Goal: Information Seeking & Learning: Learn about a topic

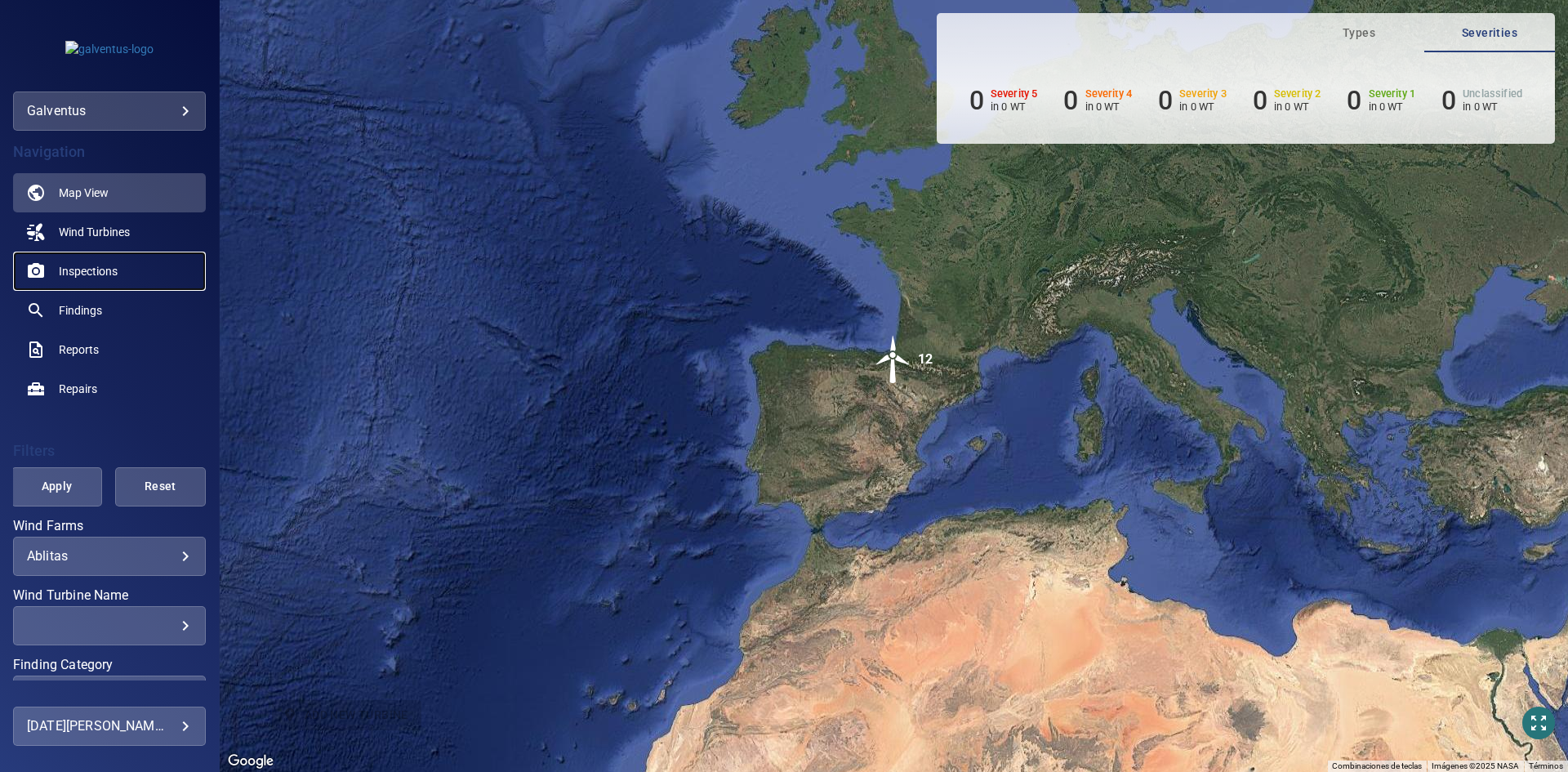
click at [94, 265] on span "Inspections" at bounding box center [88, 271] width 58 height 16
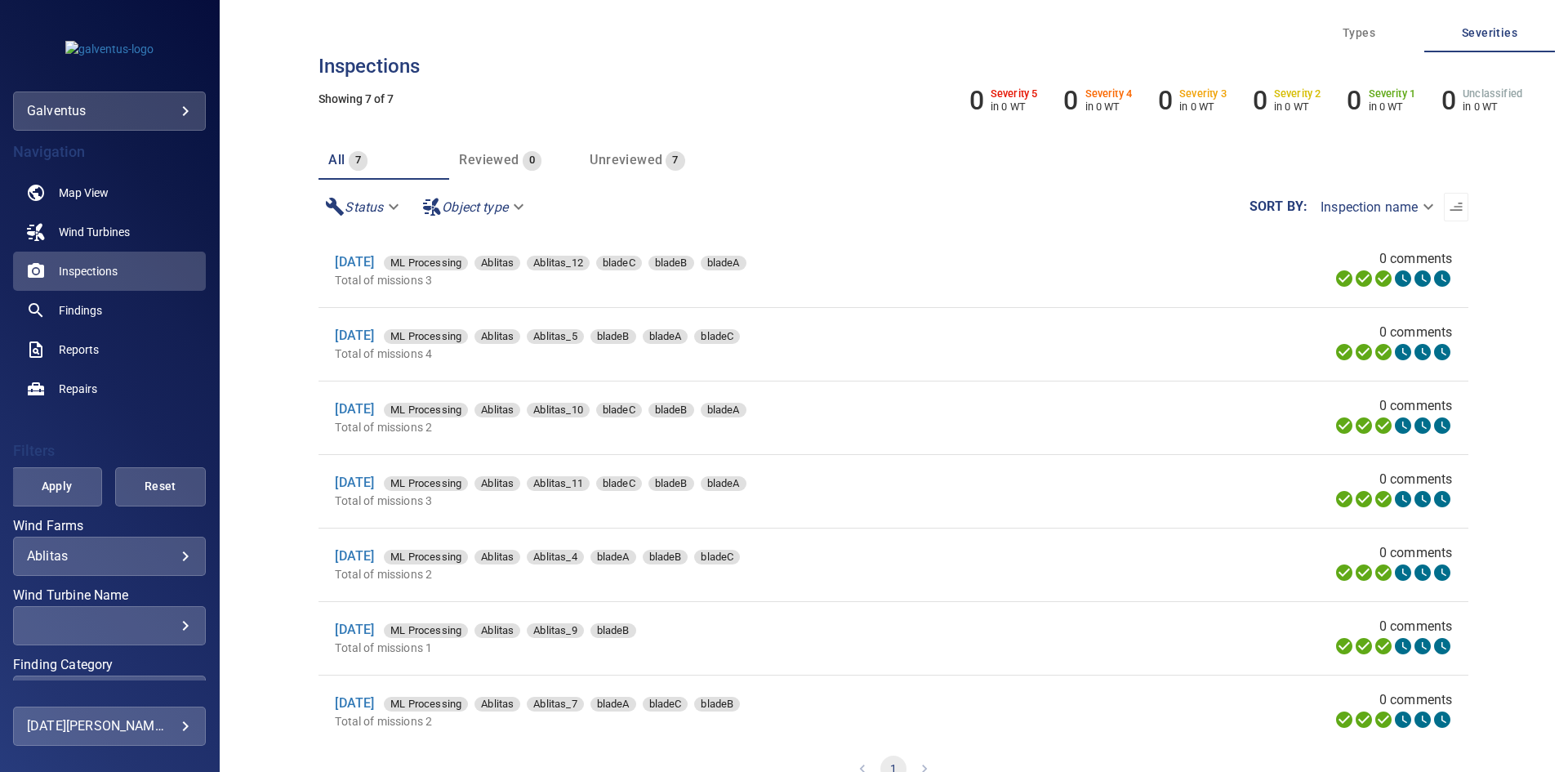
click at [72, 562] on body "**********" at bounding box center [784, 386] width 1568 height 772
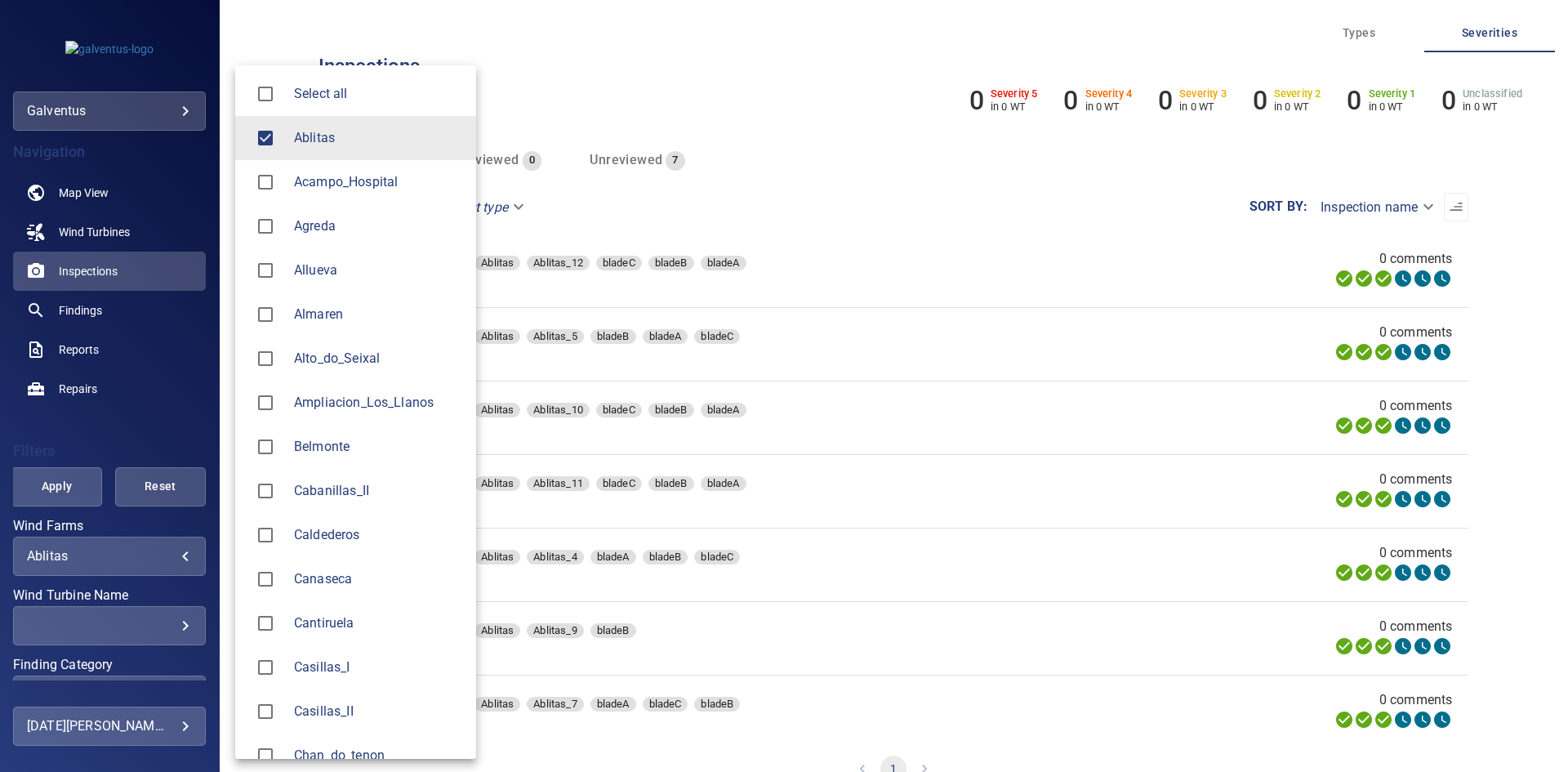
click at [323, 129] on span "Ablitas" at bounding box center [378, 138] width 169 height 19
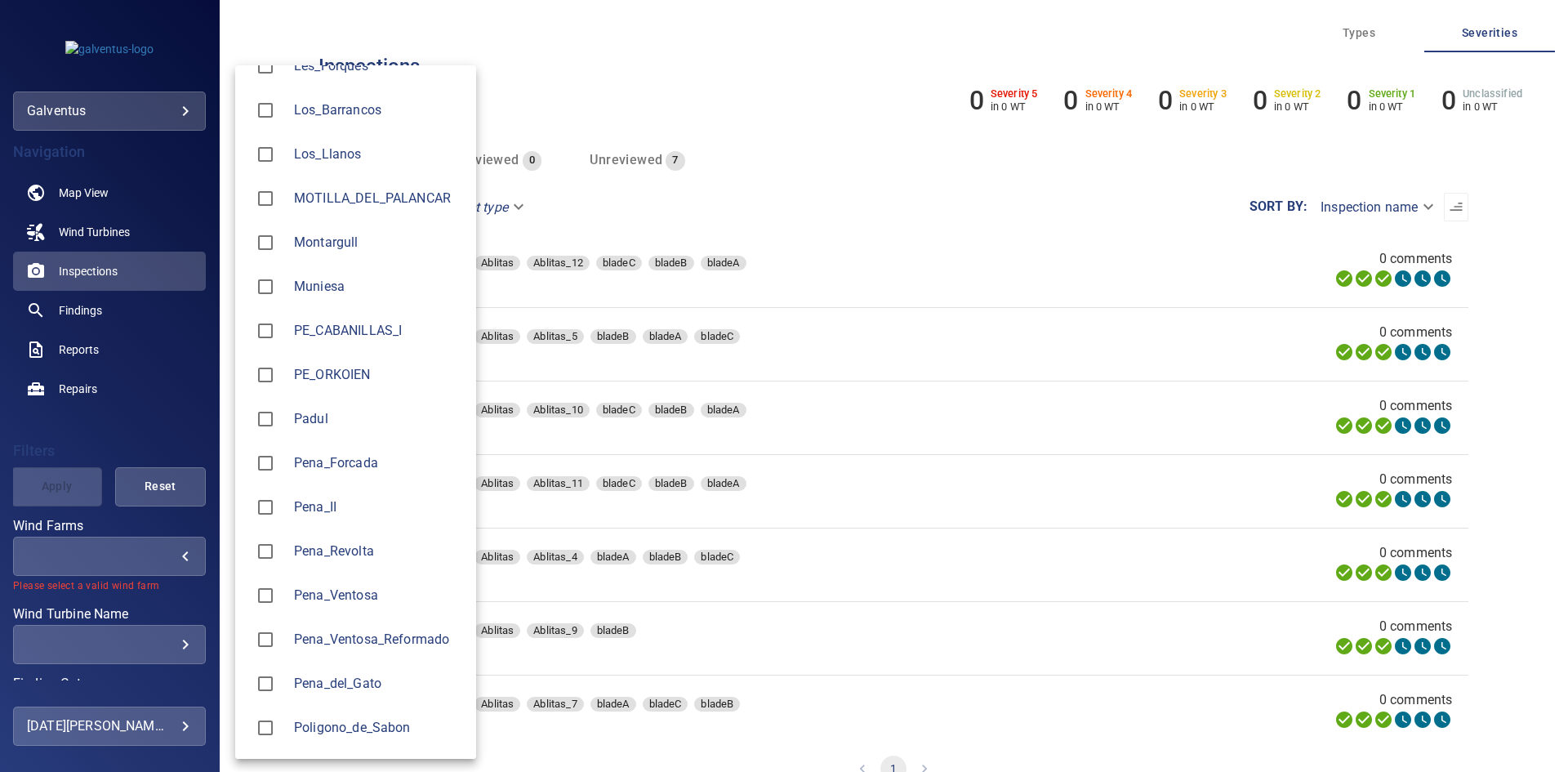
scroll to position [1797, 0]
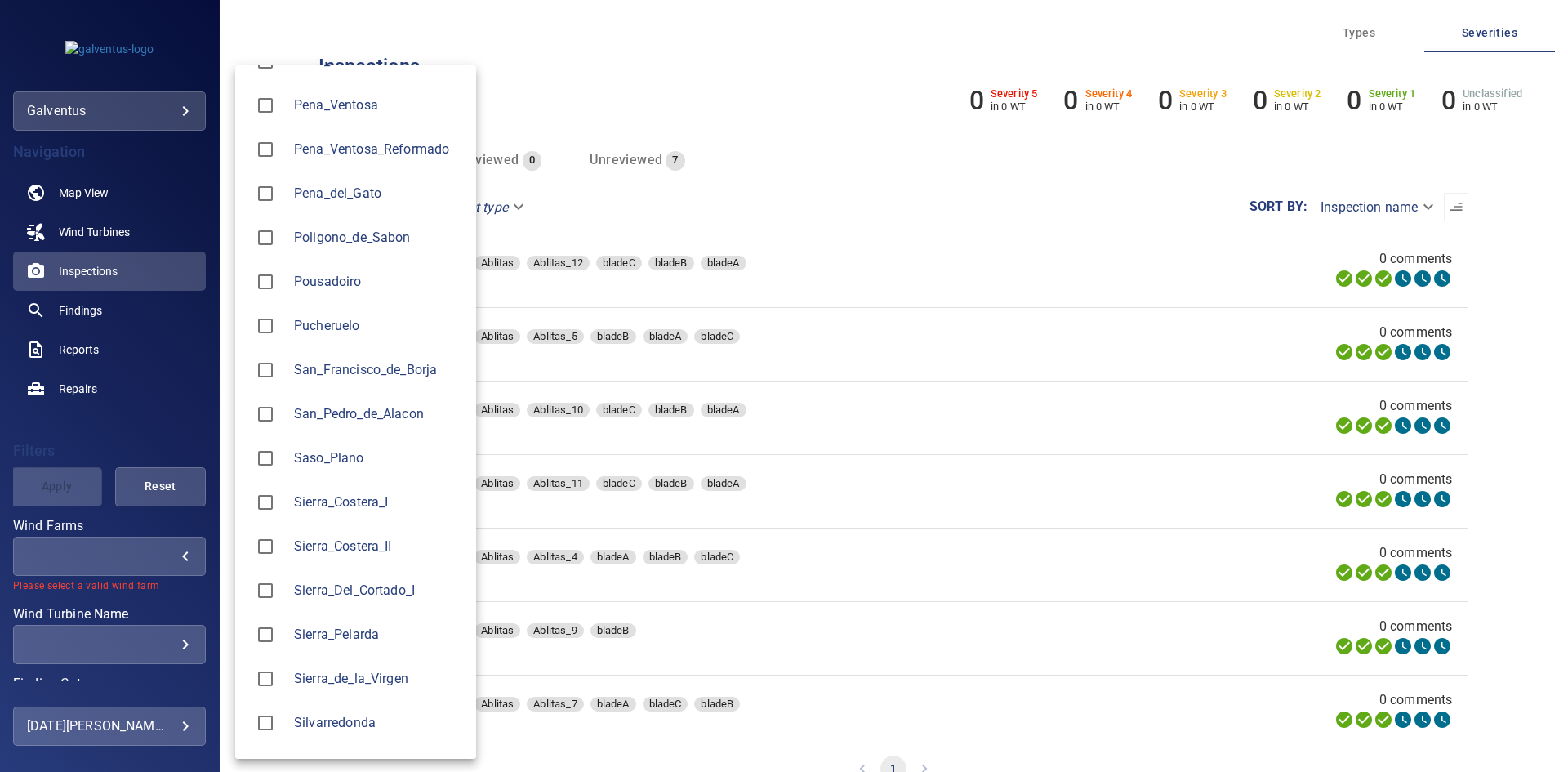
click at [370, 537] on span "Sierra_Costera_II" at bounding box center [378, 547] width 169 height 19
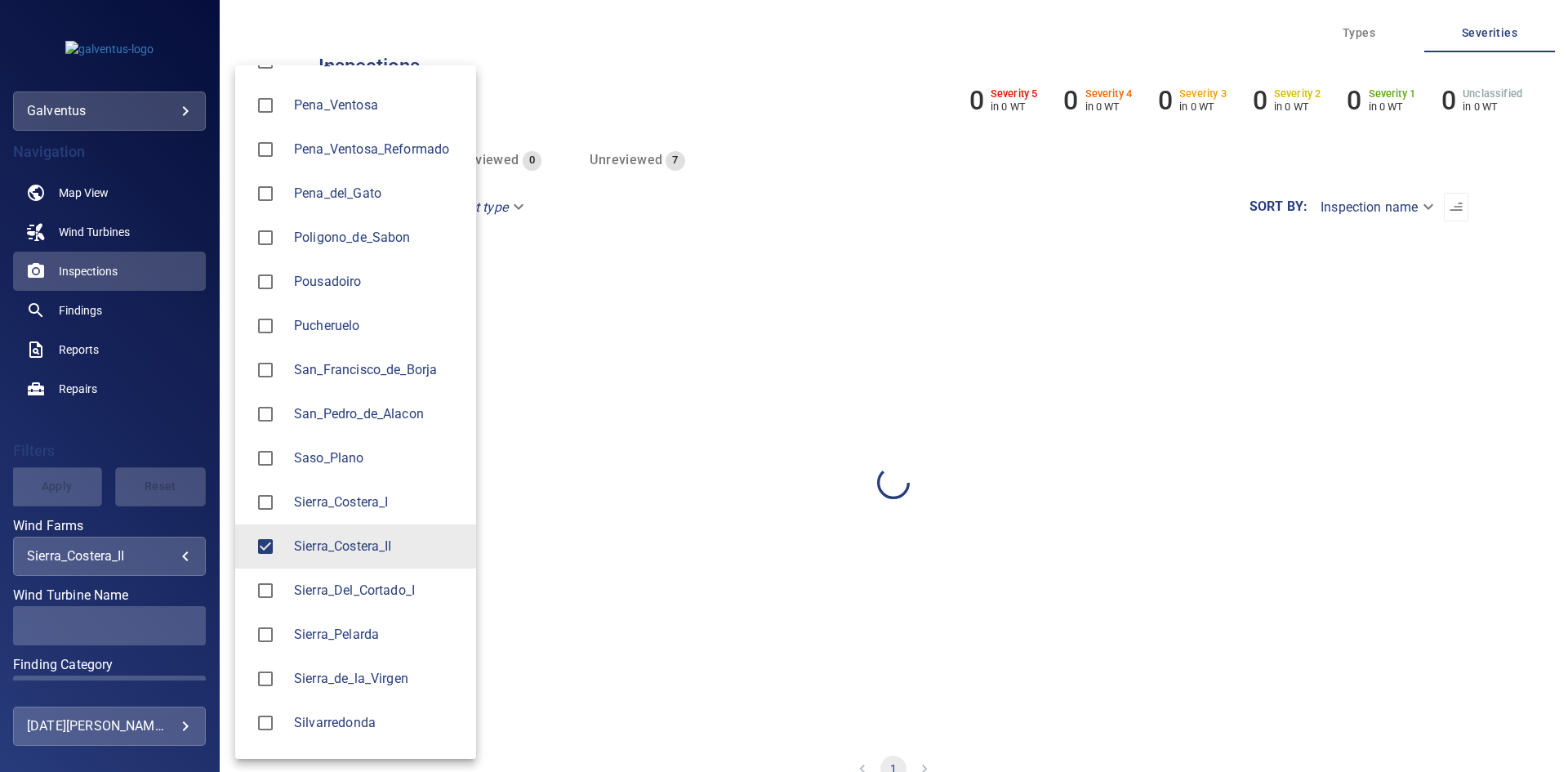
type input "**********"
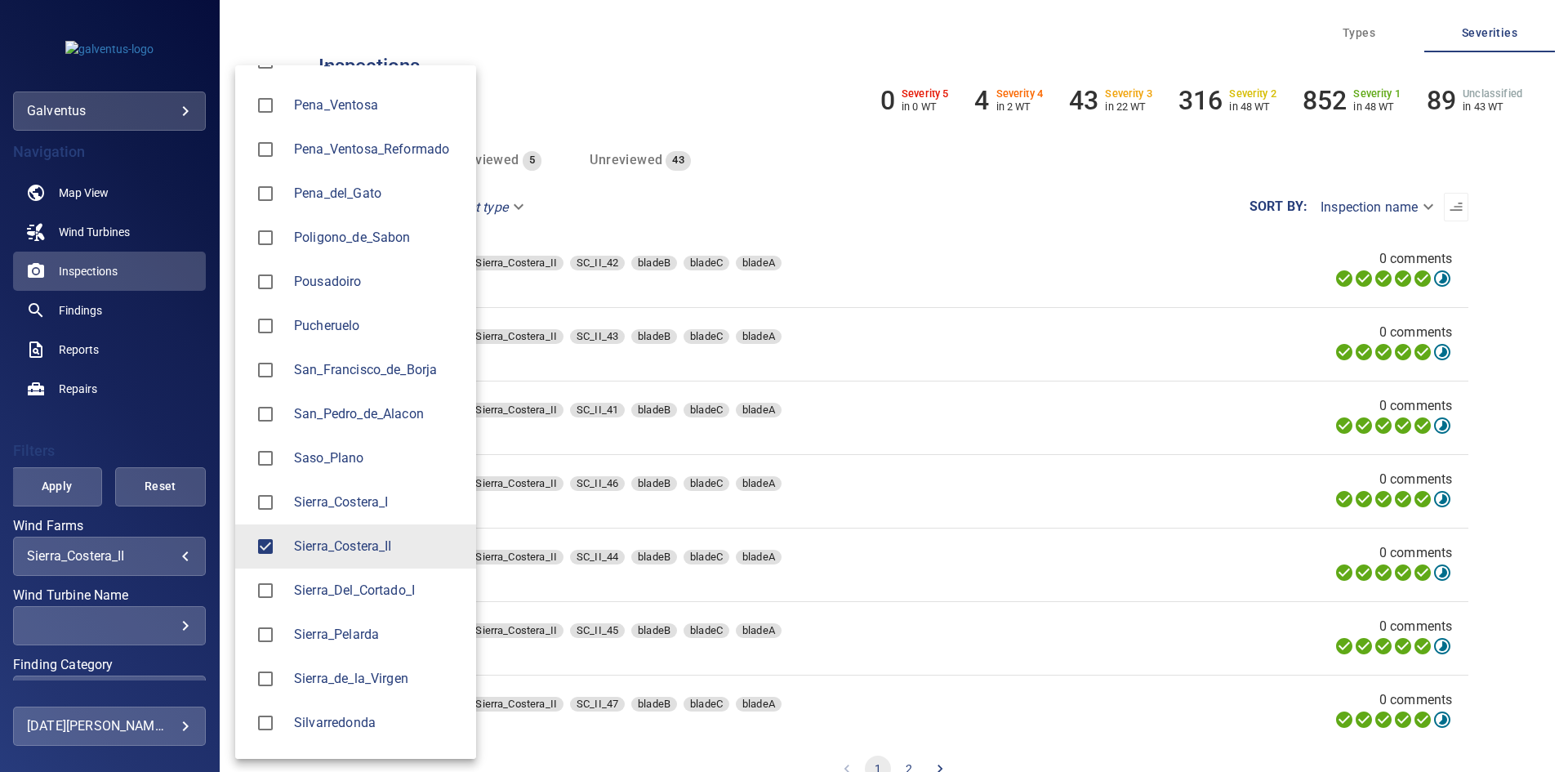
click at [144, 626] on div at bounding box center [784, 386] width 1568 height 772
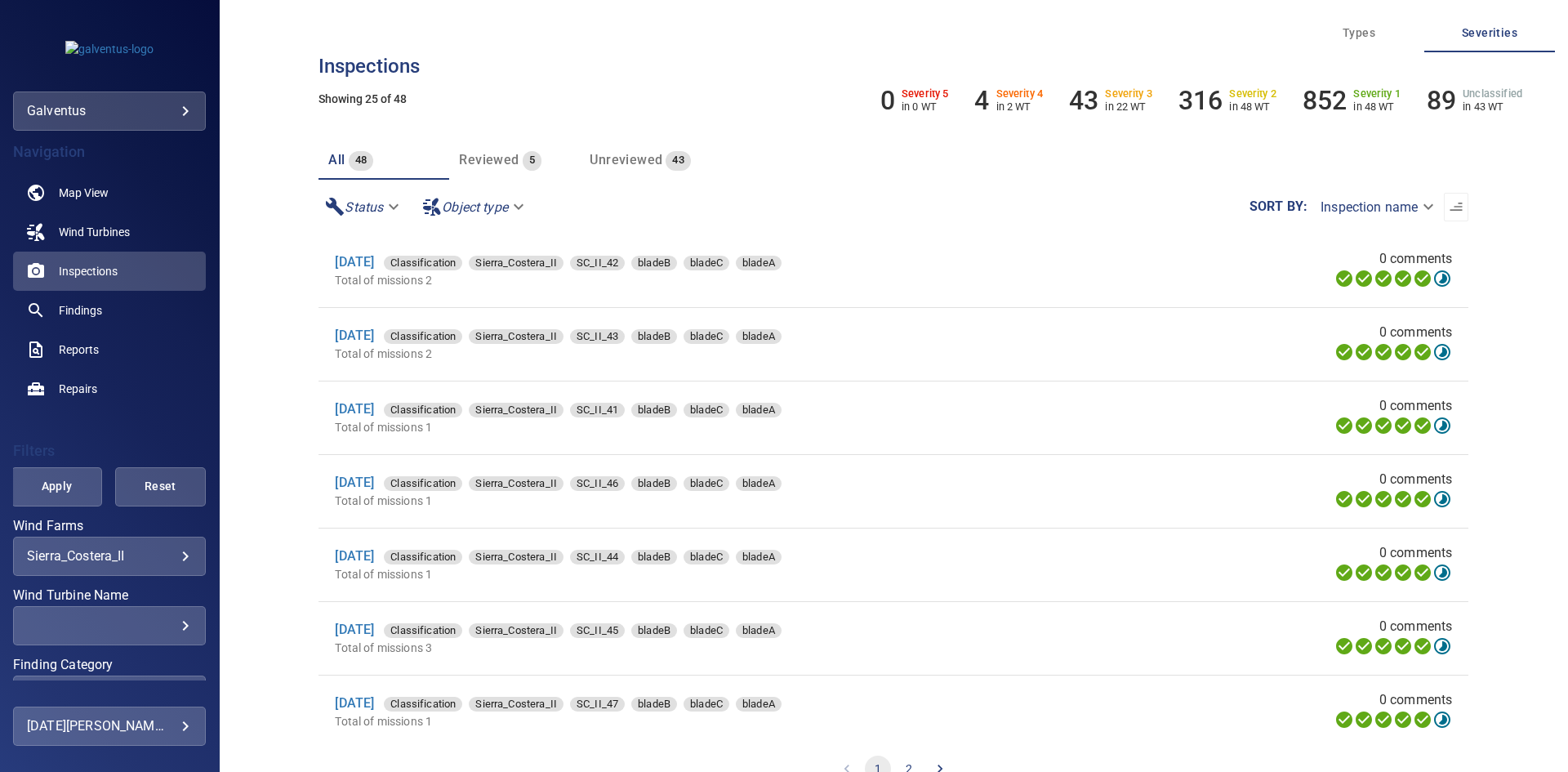
click at [168, 636] on div "​ ​" at bounding box center [110, 626] width 193 height 39
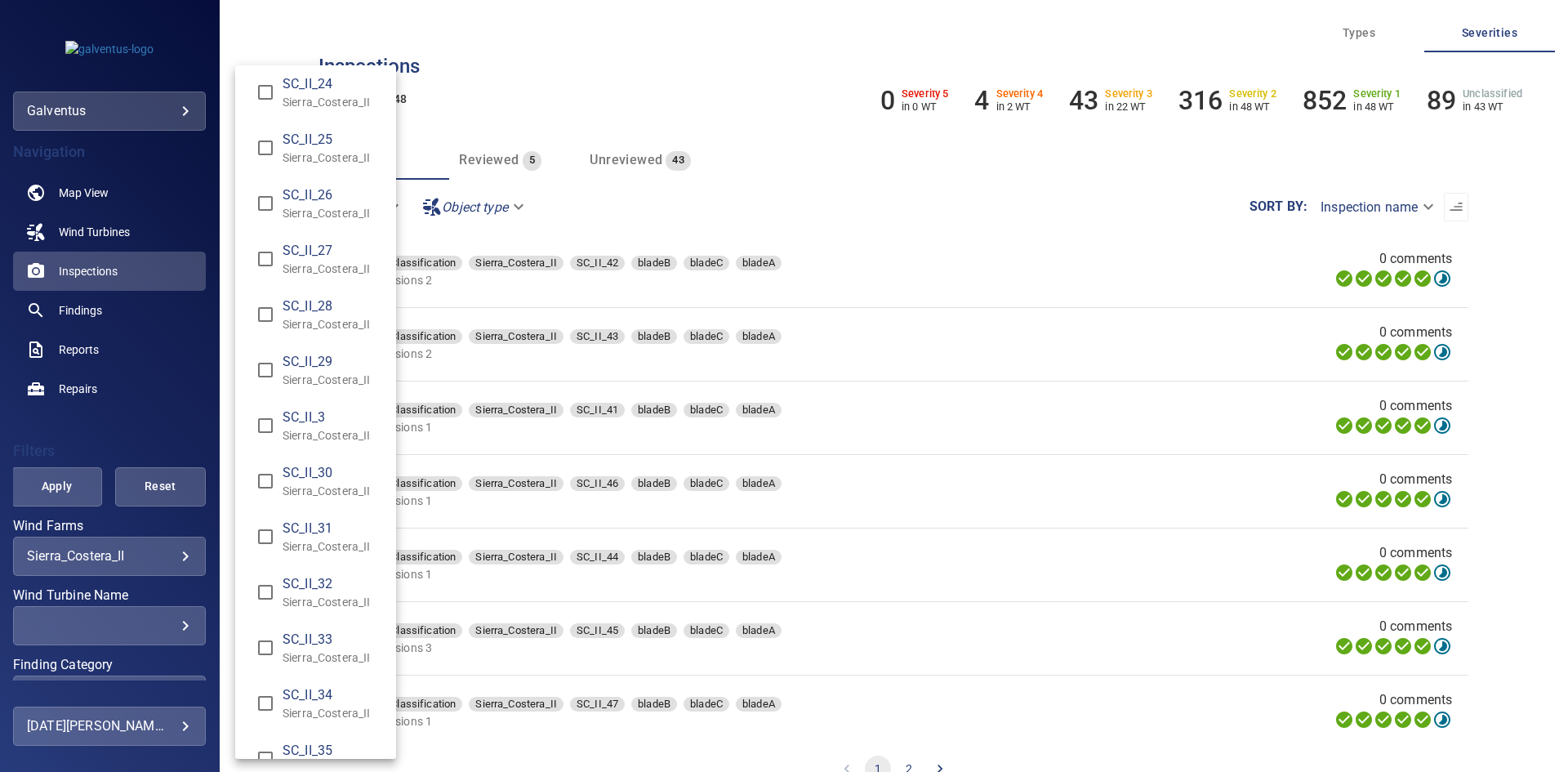
scroll to position [899, 0]
click at [341, 636] on span "SC_II_33" at bounding box center [332, 637] width 100 height 19
type input "**********"
click at [50, 487] on div "Wind Turbine Name" at bounding box center [784, 386] width 1568 height 772
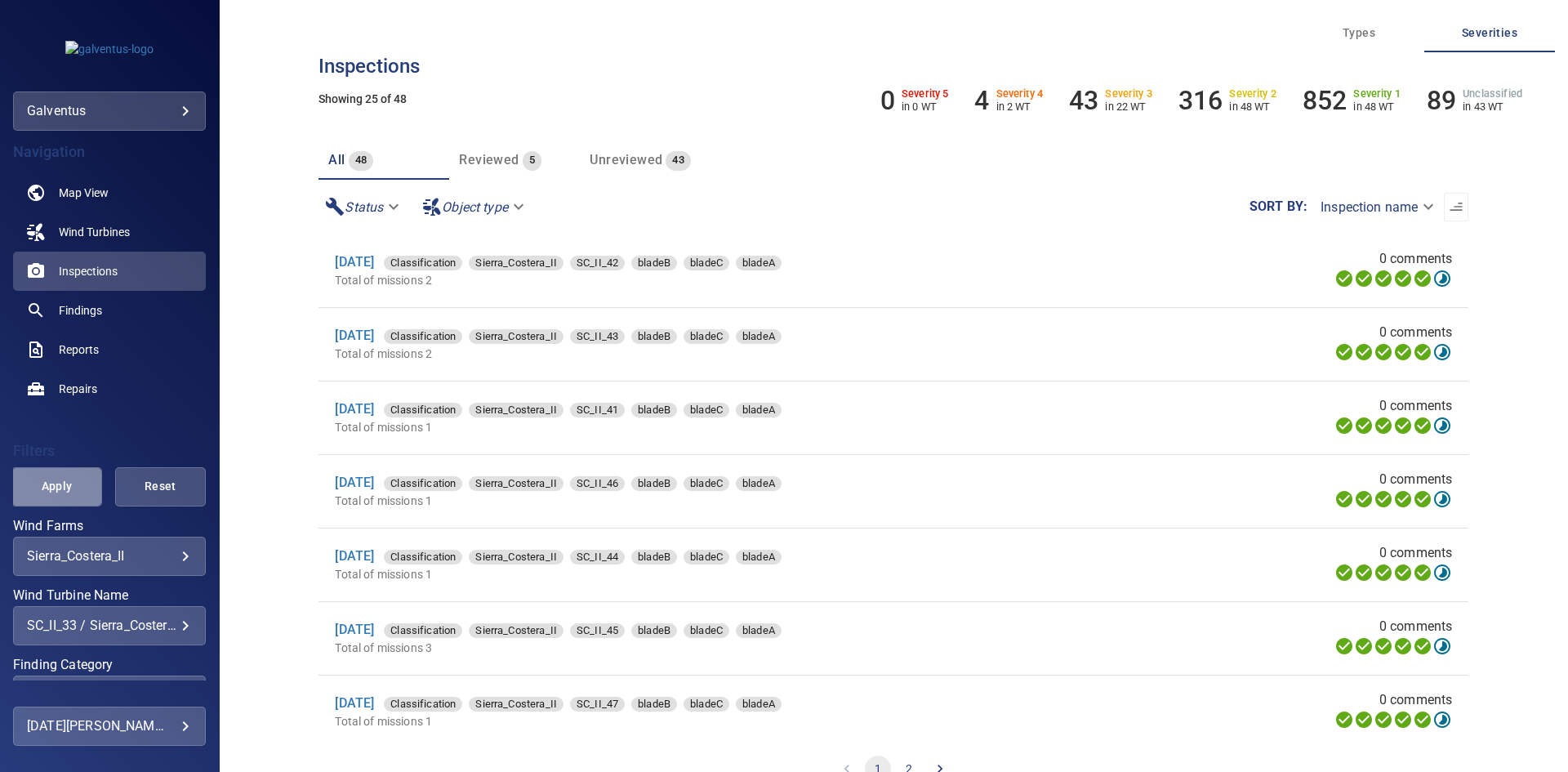
click at [67, 494] on span "Apply" at bounding box center [57, 486] width 50 height 20
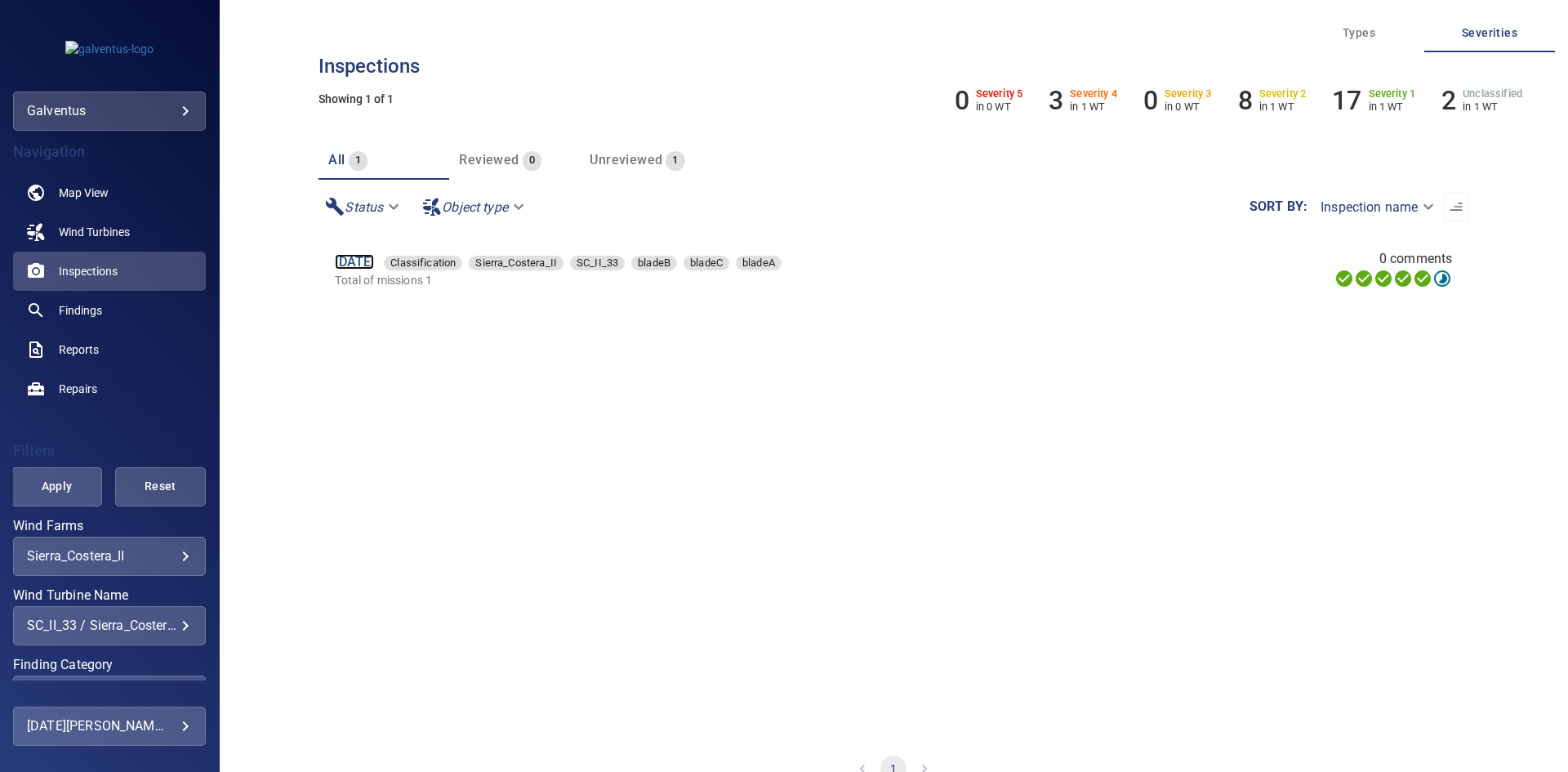
click at [353, 268] on link "[DATE]" at bounding box center [354, 262] width 39 height 16
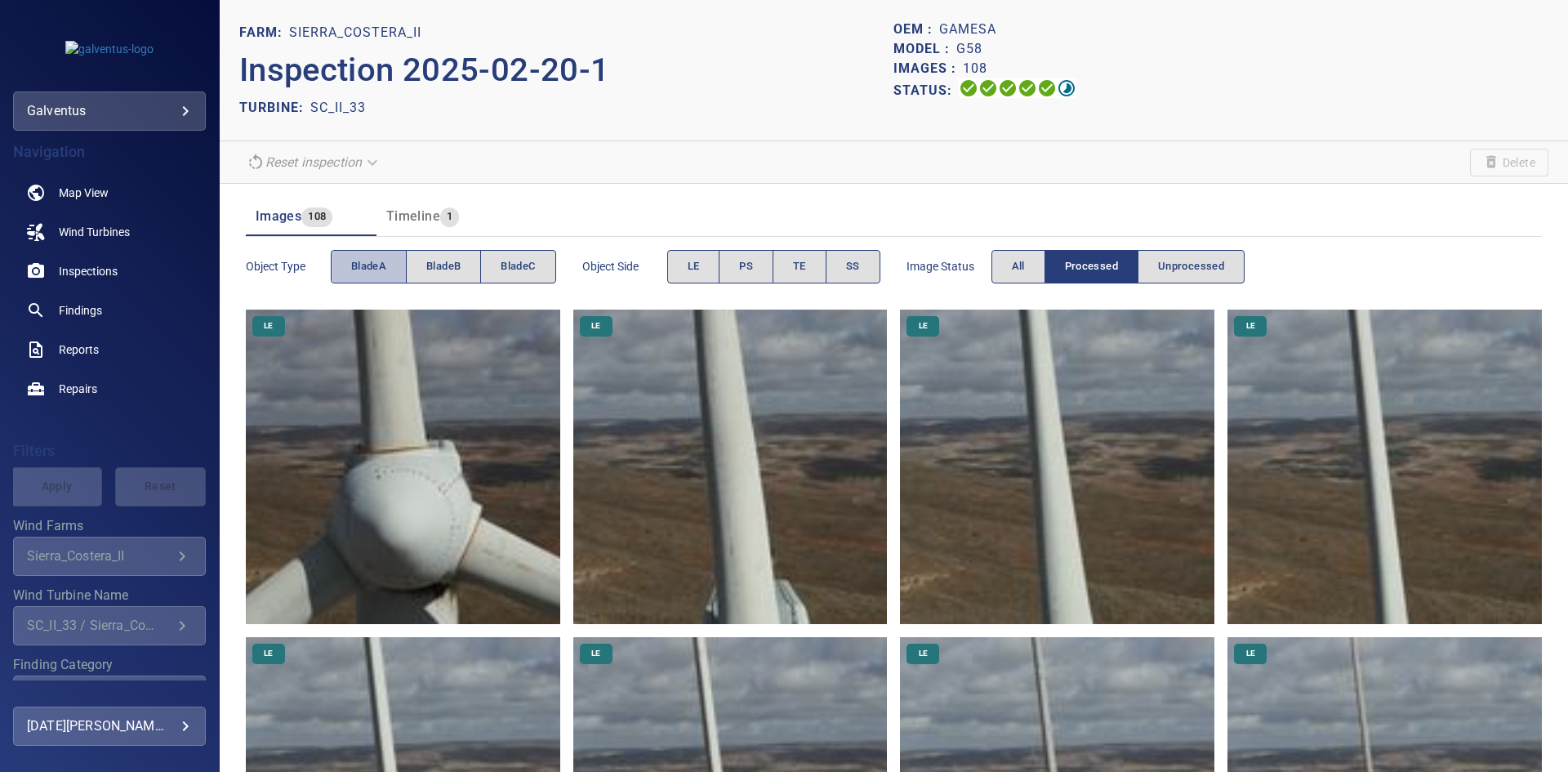
click at [399, 271] on button "bladeA" at bounding box center [369, 267] width 76 height 34
click at [853, 262] on span "SS" at bounding box center [853, 266] width 14 height 19
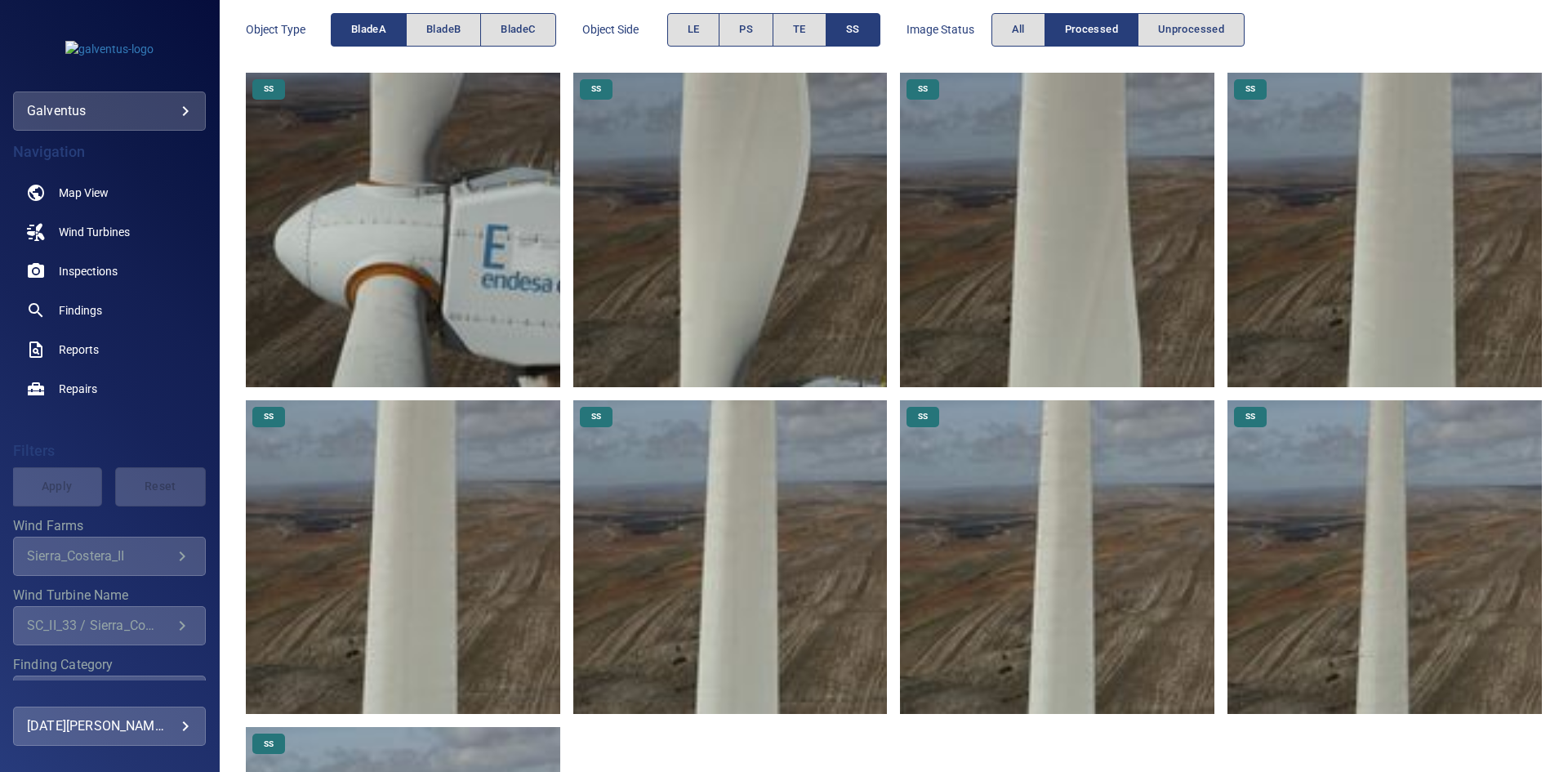
scroll to position [246, 0]
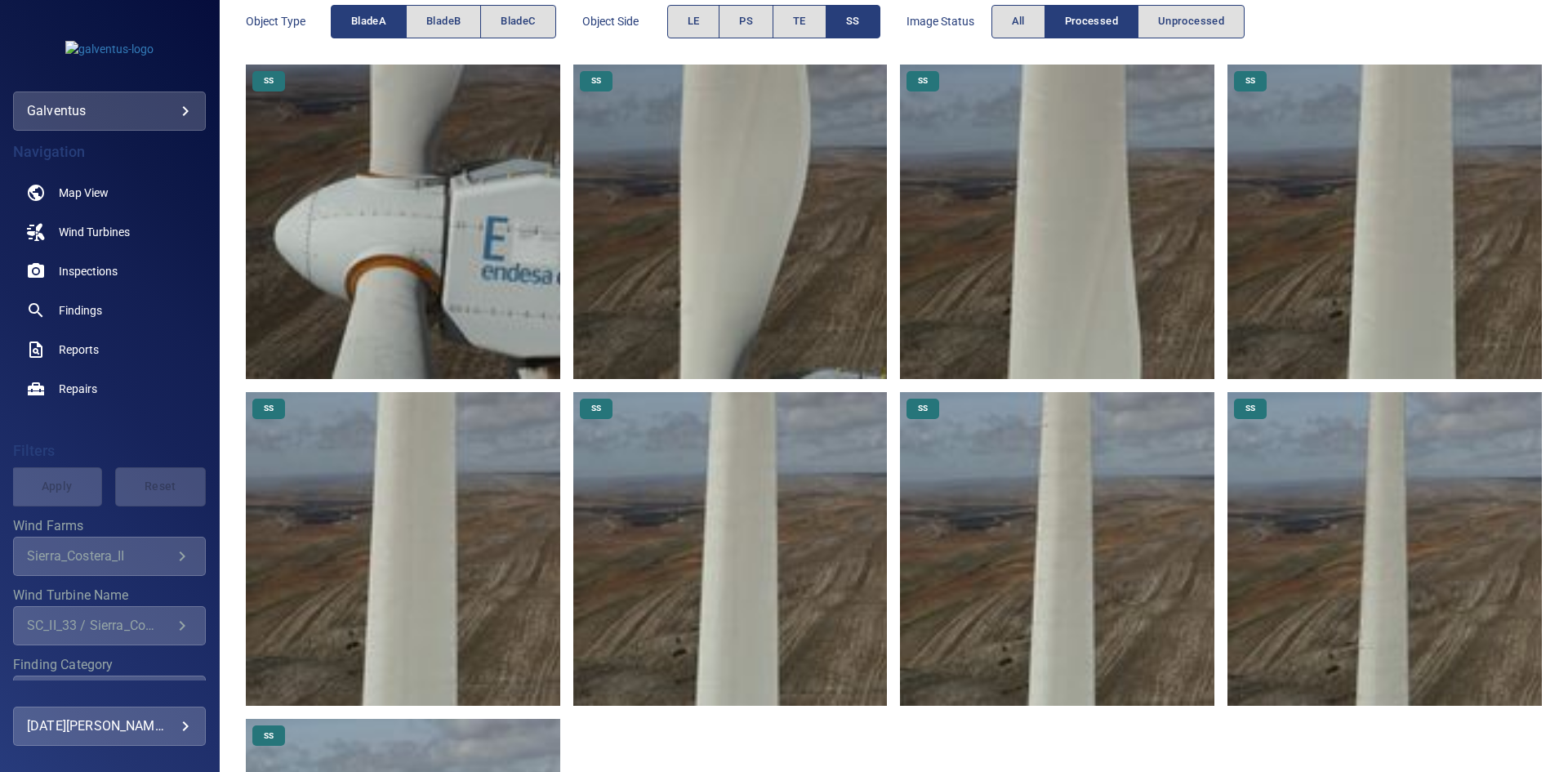
click at [1285, 318] on img at bounding box center [1384, 222] width 314 height 315
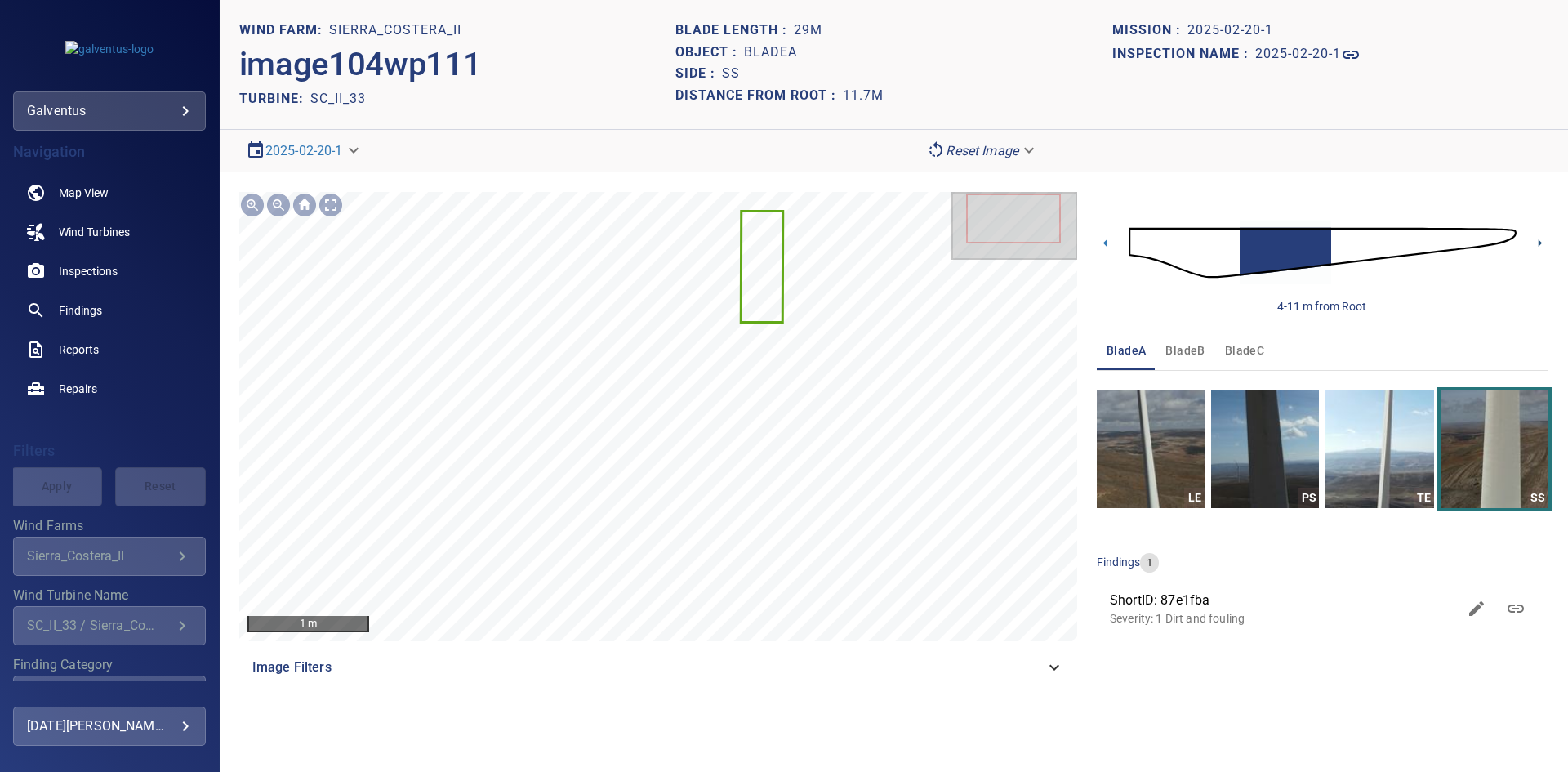
click at [1538, 241] on icon at bounding box center [1540, 243] width 4 height 7
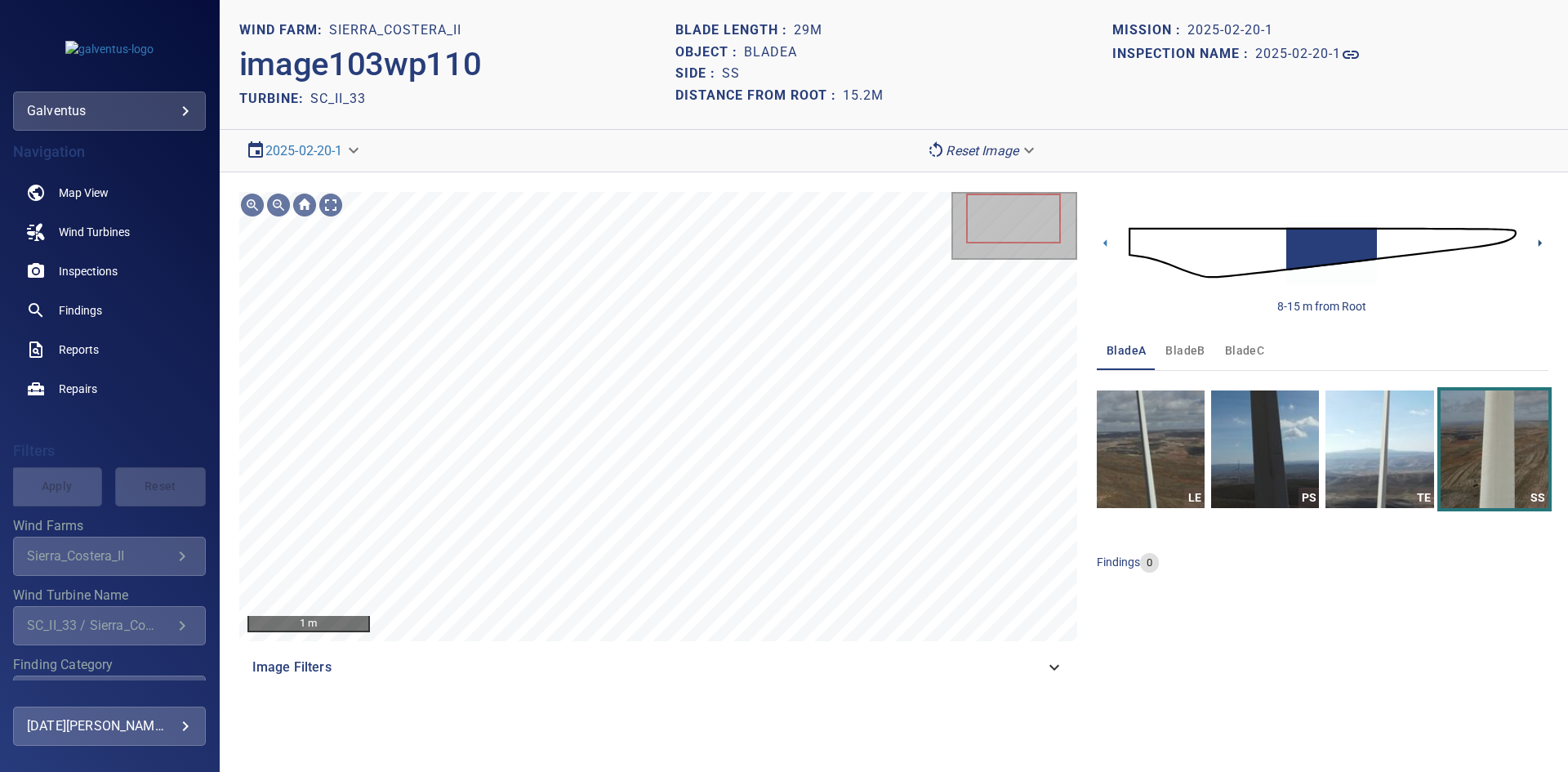
click at [1535, 239] on icon at bounding box center [1539, 243] width 17 height 17
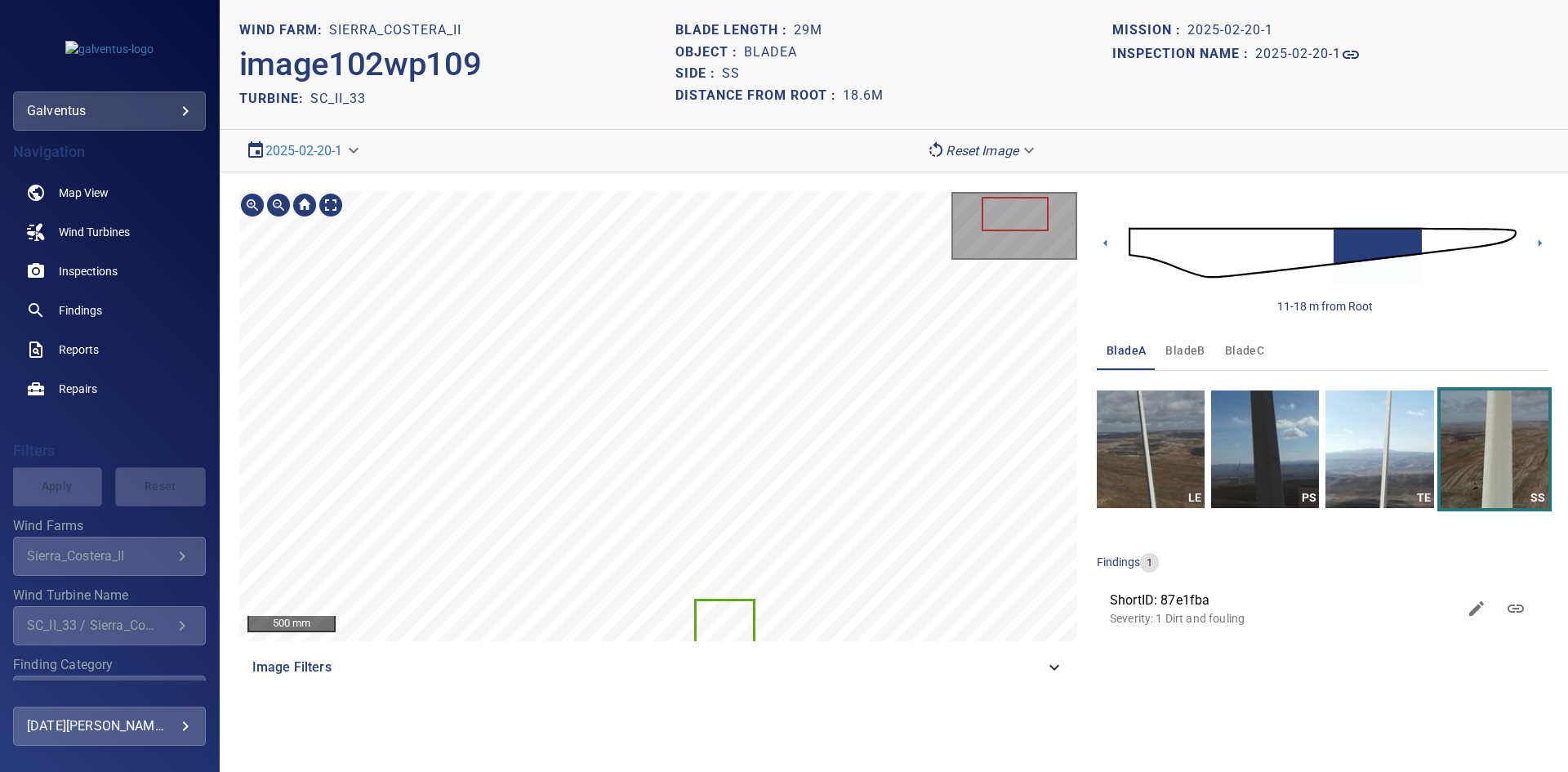
click at [824, 711] on section "**********" at bounding box center [894, 386] width 1348 height 772
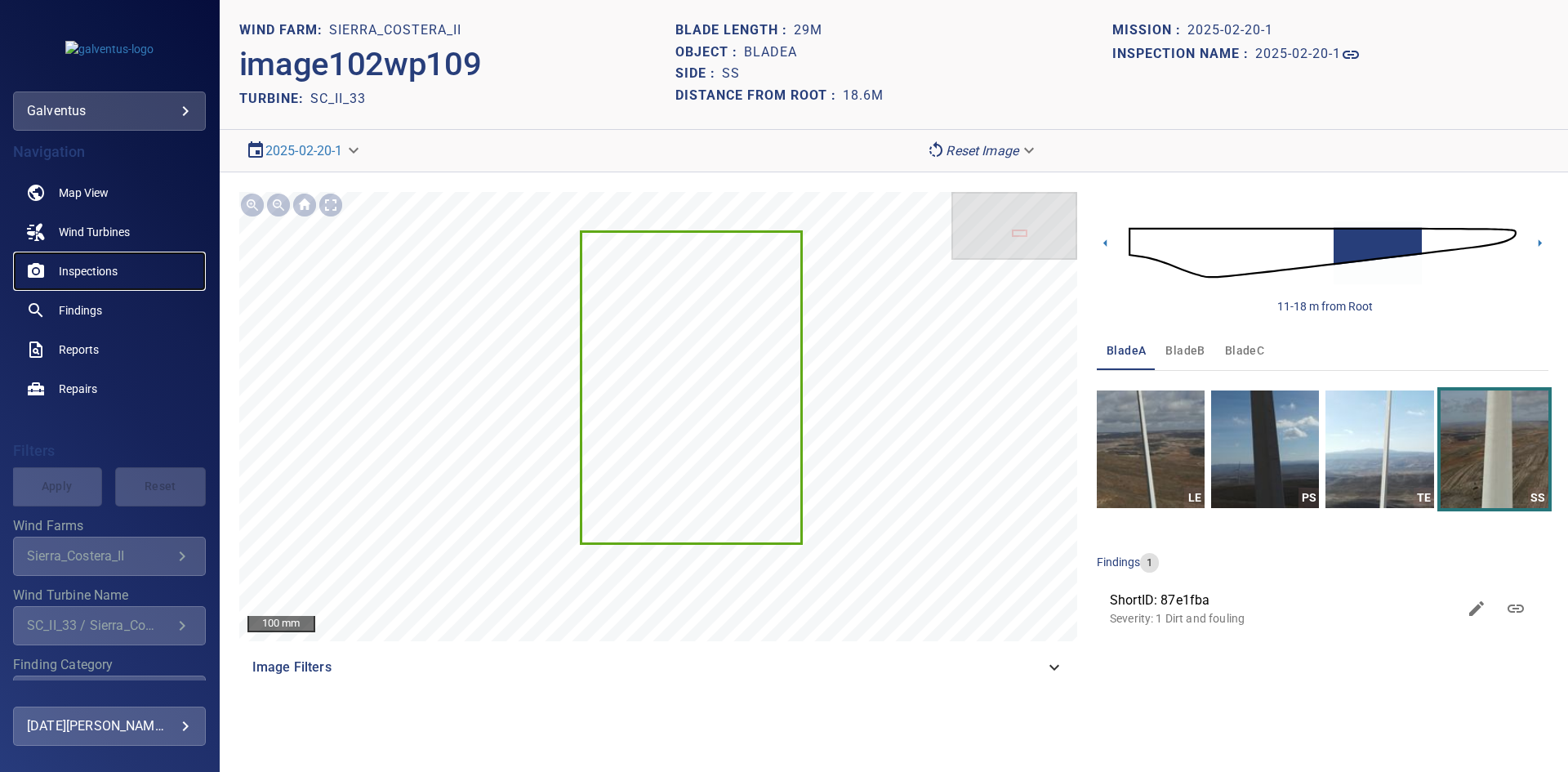
click at [74, 265] on span "Inspections" at bounding box center [88, 271] width 58 height 16
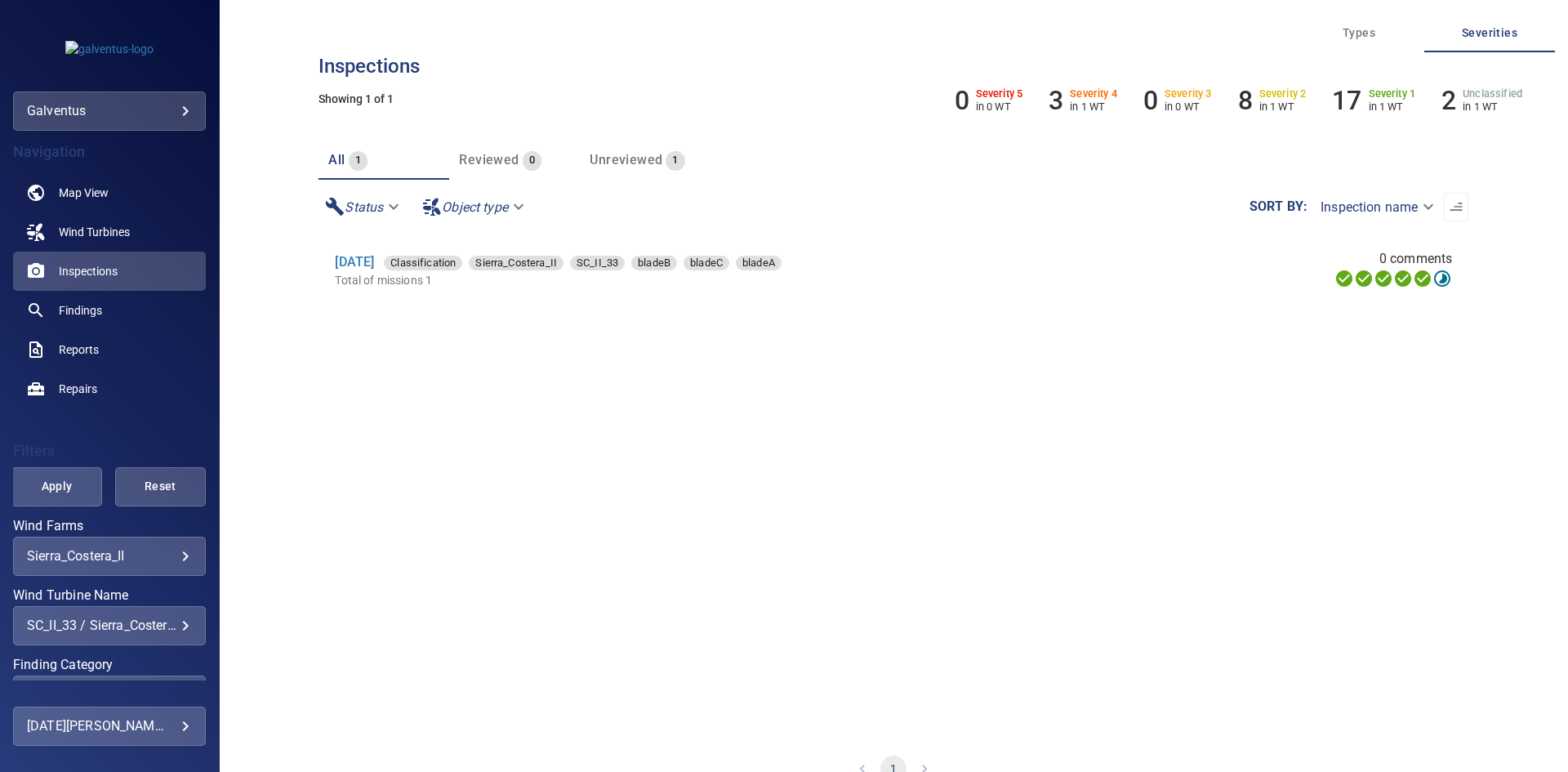
click at [130, 597] on label "Wind Turbine Name" at bounding box center [110, 596] width 193 height 13
click at [107, 633] on div "SC_II_33 / Sierra_Costera_II" at bounding box center [109, 626] width 165 height 16
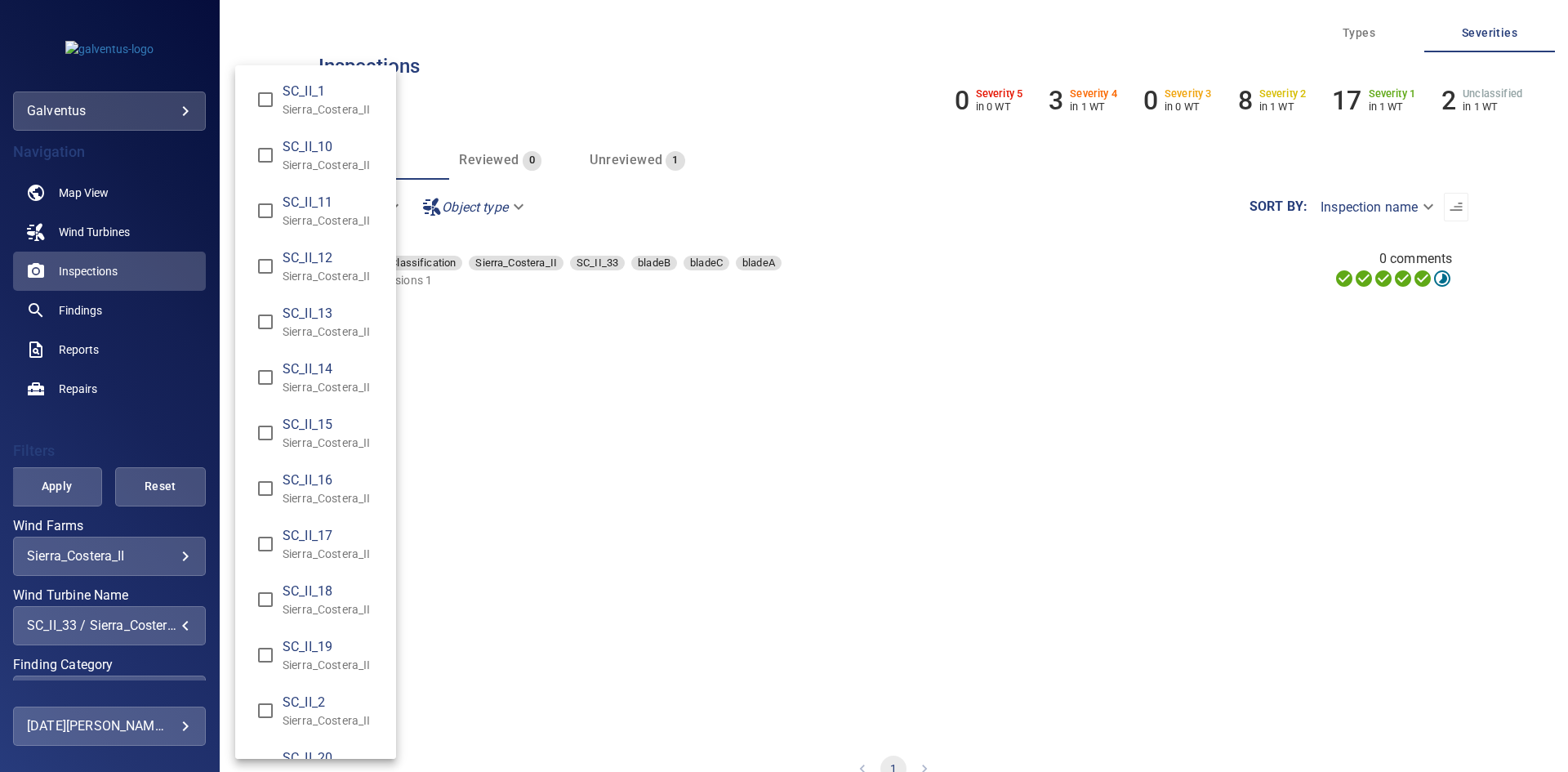
scroll to position [1132, 0]
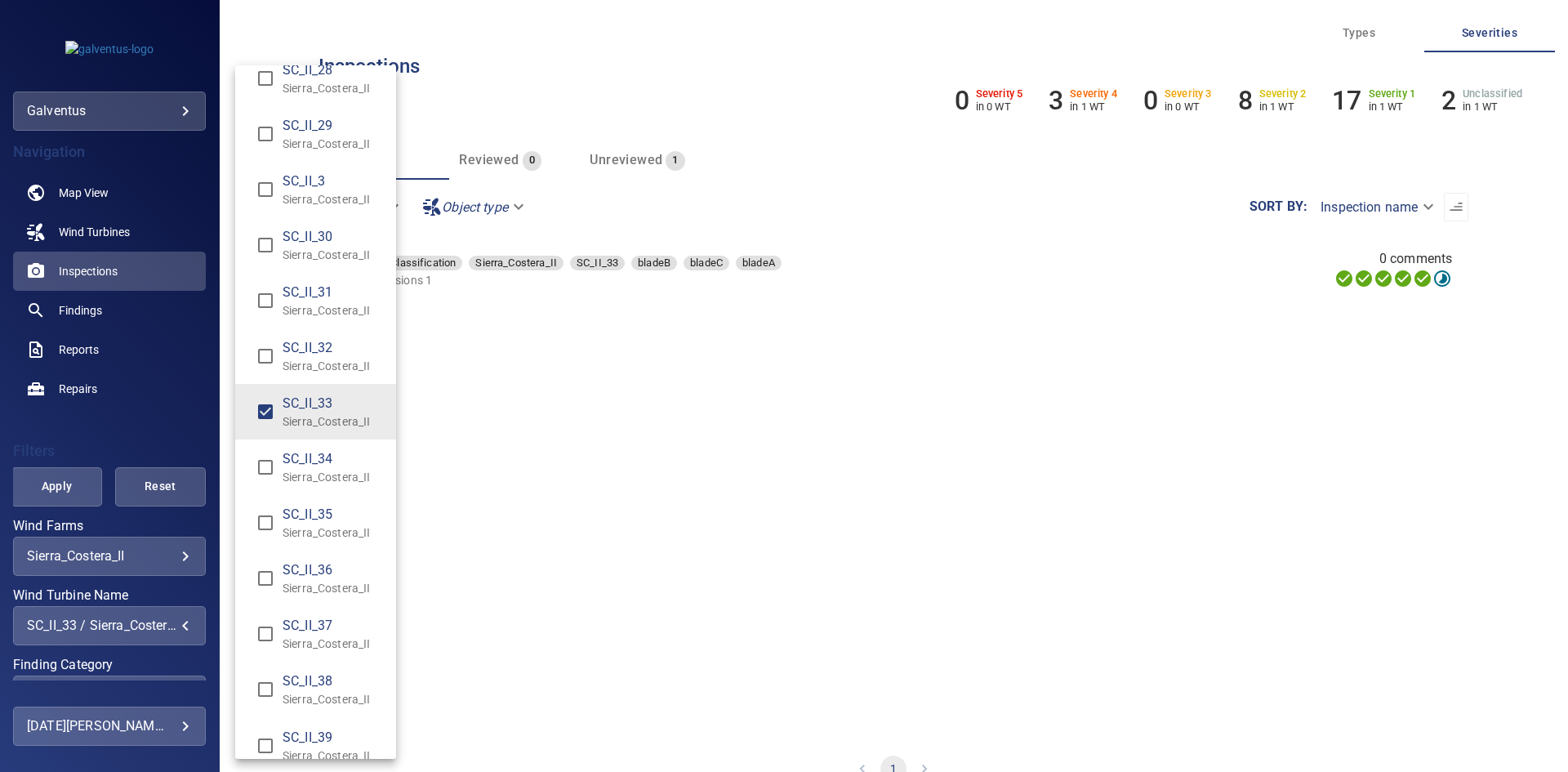
click at [307, 420] on p "Sierra_Costera_II" at bounding box center [332, 421] width 100 height 16
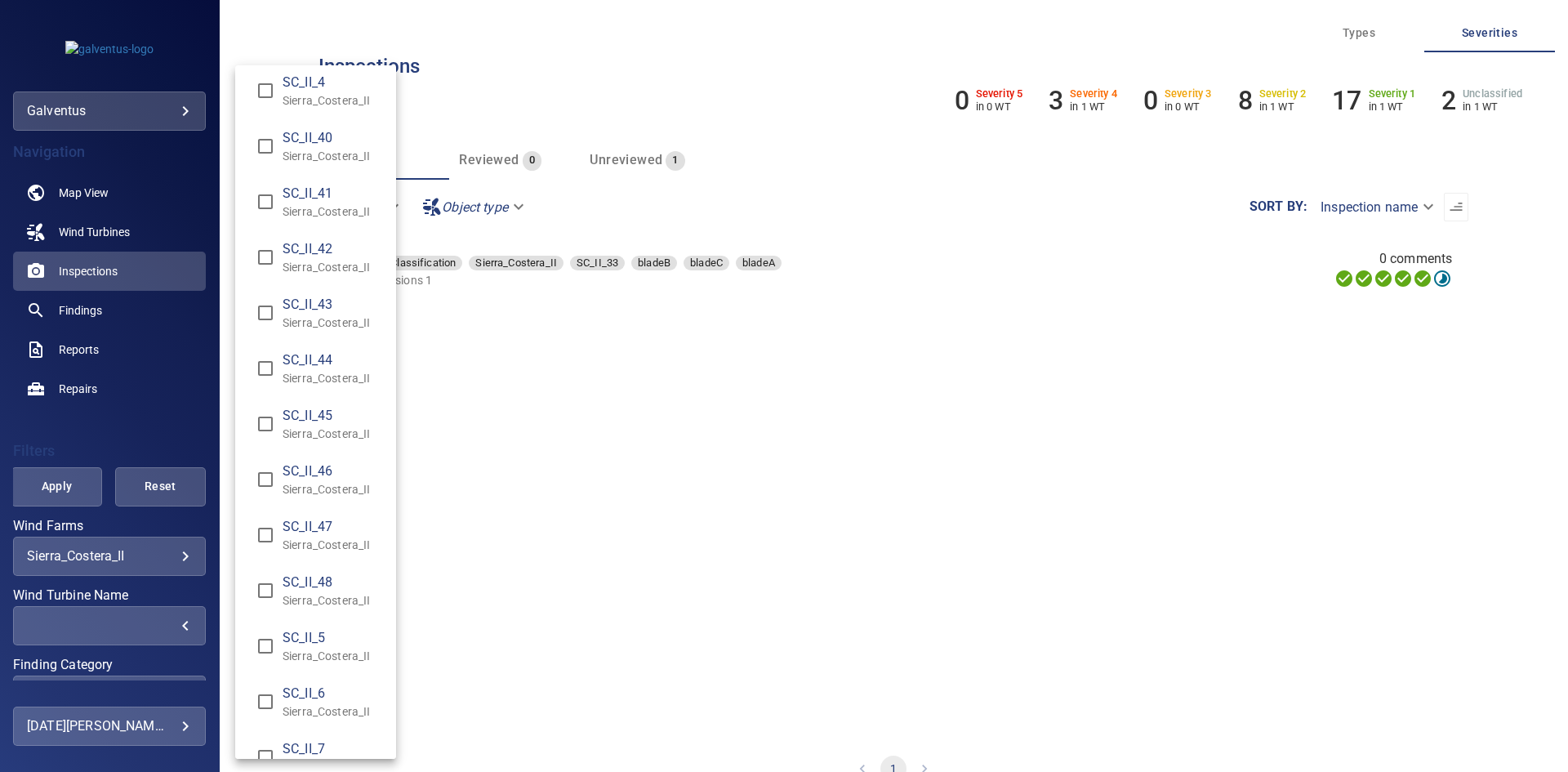
scroll to position [1879, 0]
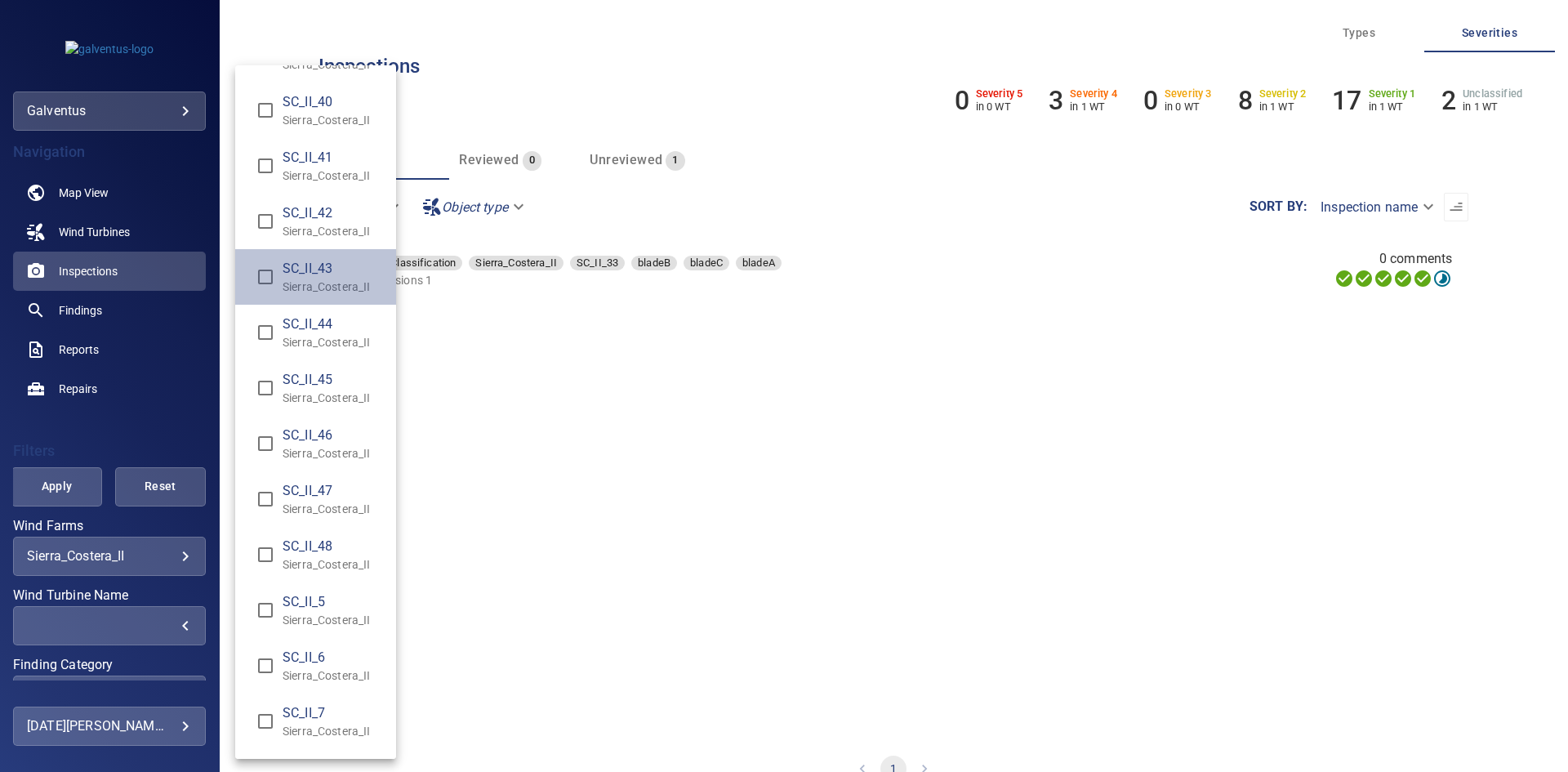
click at [315, 278] on p "Sierra_Costera_II" at bounding box center [332, 286] width 100 height 16
type input "**********"
drag, startPoint x: 35, startPoint y: 482, endPoint x: 49, endPoint y: 482, distance: 14.0
click at [36, 482] on div "Wind Turbine Name" at bounding box center [784, 386] width 1568 height 772
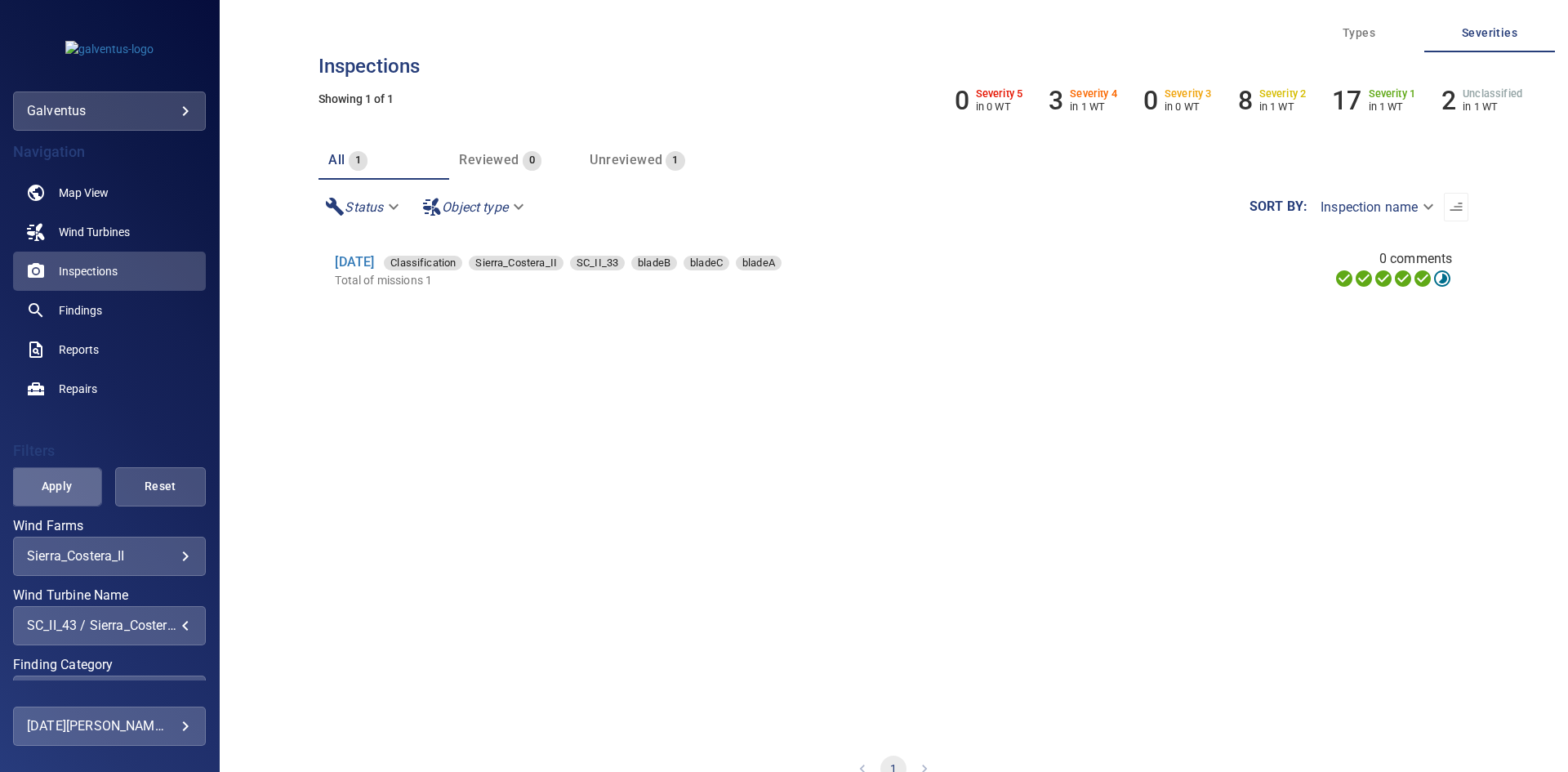
click at [56, 482] on span "Apply" at bounding box center [57, 486] width 50 height 20
click at [380, 252] on li "[DATE] Classification Sierra_Costera_II SC_II_43 bladeB bladeC bladeA Total of …" at bounding box center [893, 271] width 1150 height 73
click at [374, 256] on link "[DATE]" at bounding box center [354, 262] width 39 height 16
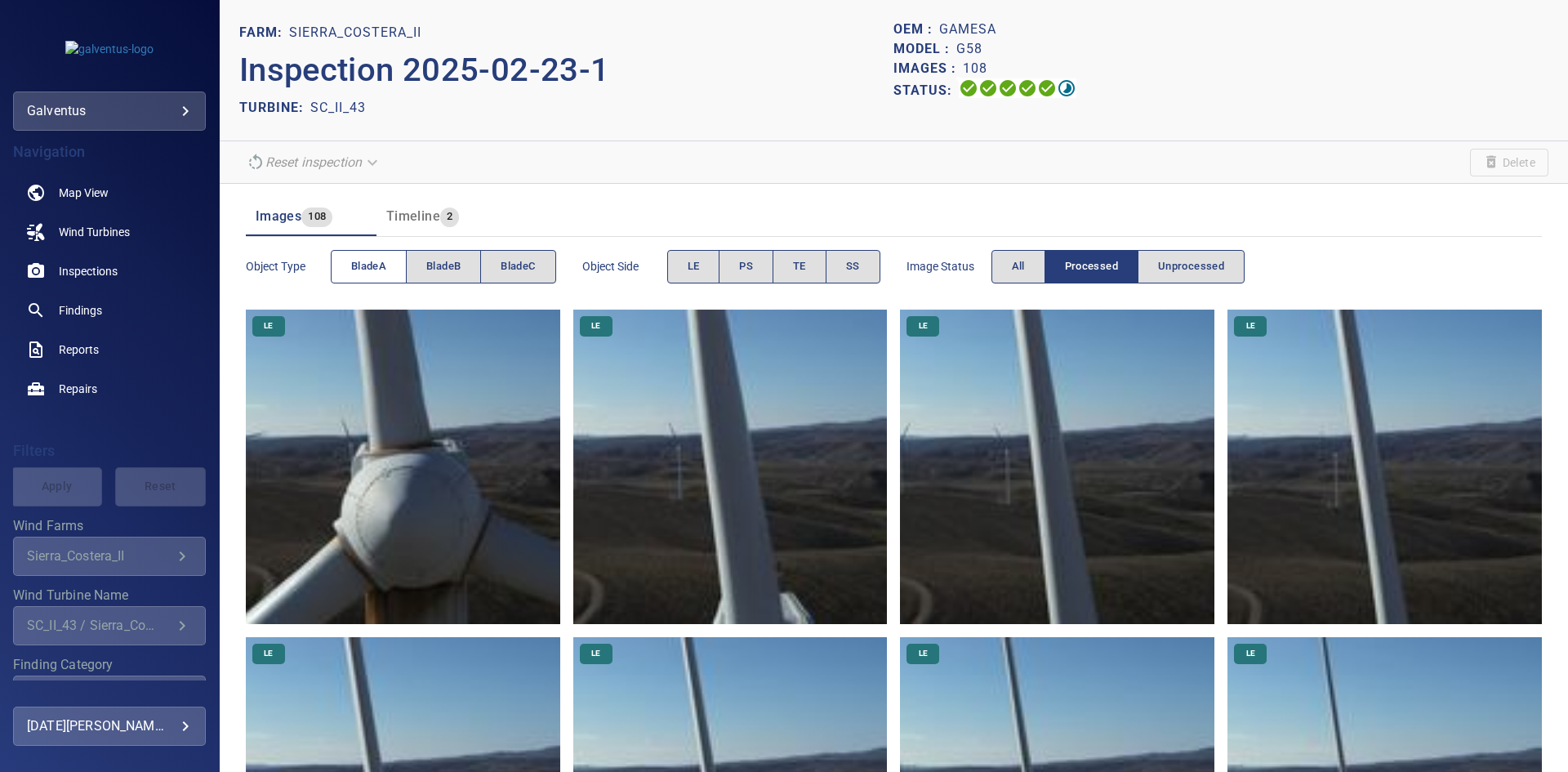
click at [391, 269] on button "bladeA" at bounding box center [369, 267] width 76 height 34
click at [878, 247] on div "Object Side LE PS TE SS" at bounding box center [731, 267] width 298 height 47
click at [864, 261] on button "SS" at bounding box center [853, 267] width 55 height 34
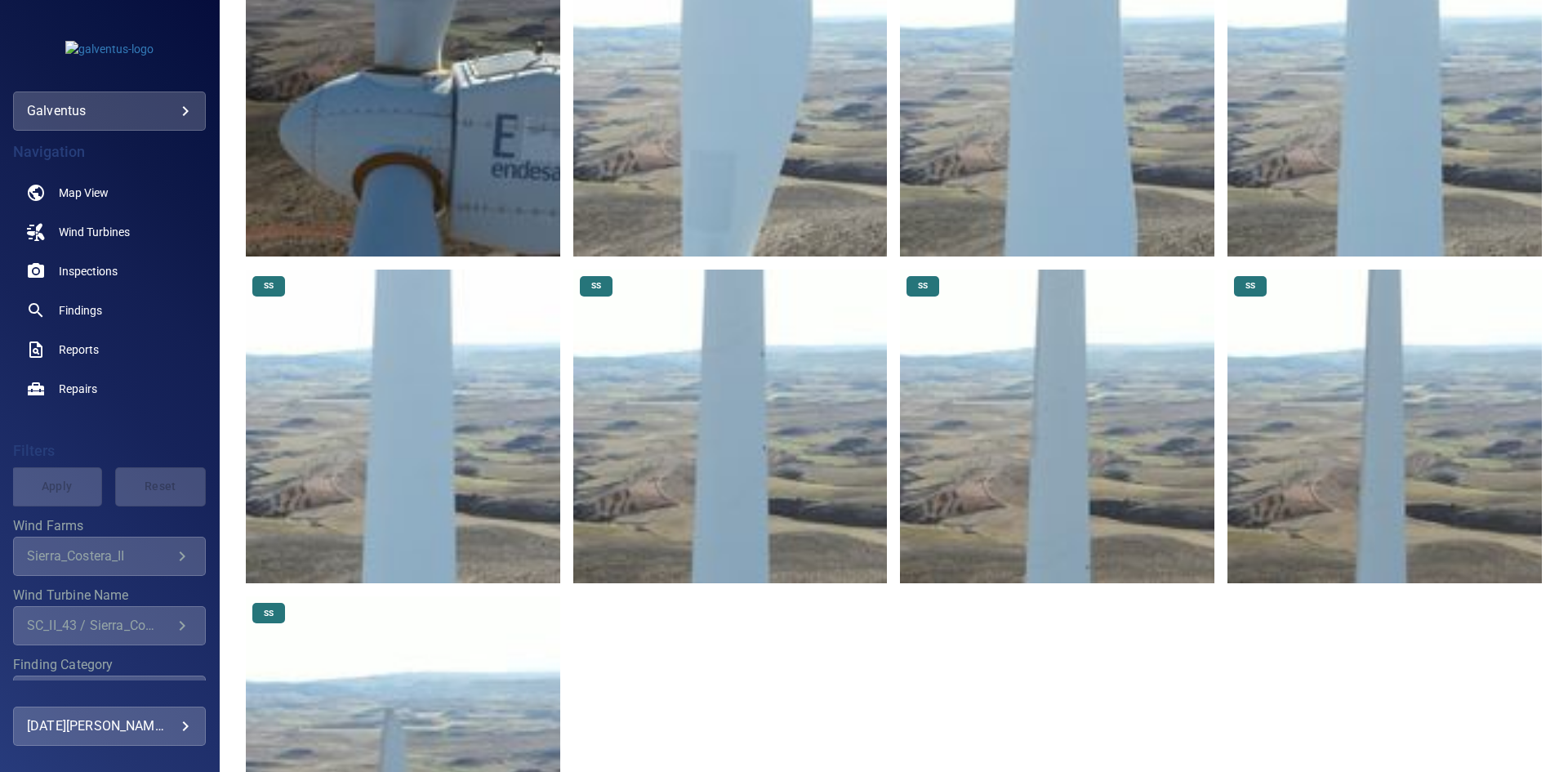
scroll to position [537, 0]
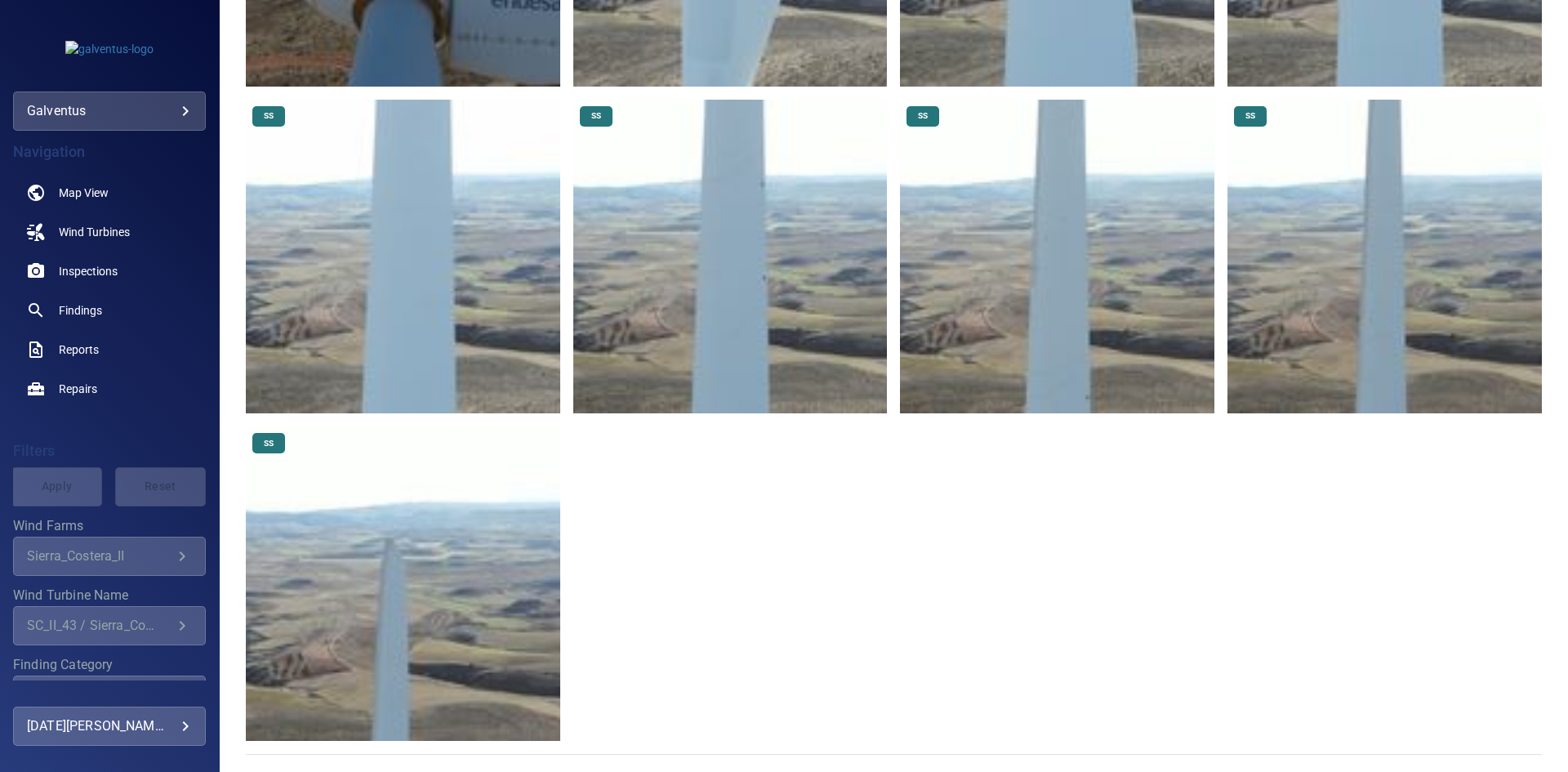
click at [705, 287] on img at bounding box center [730, 256] width 314 height 315
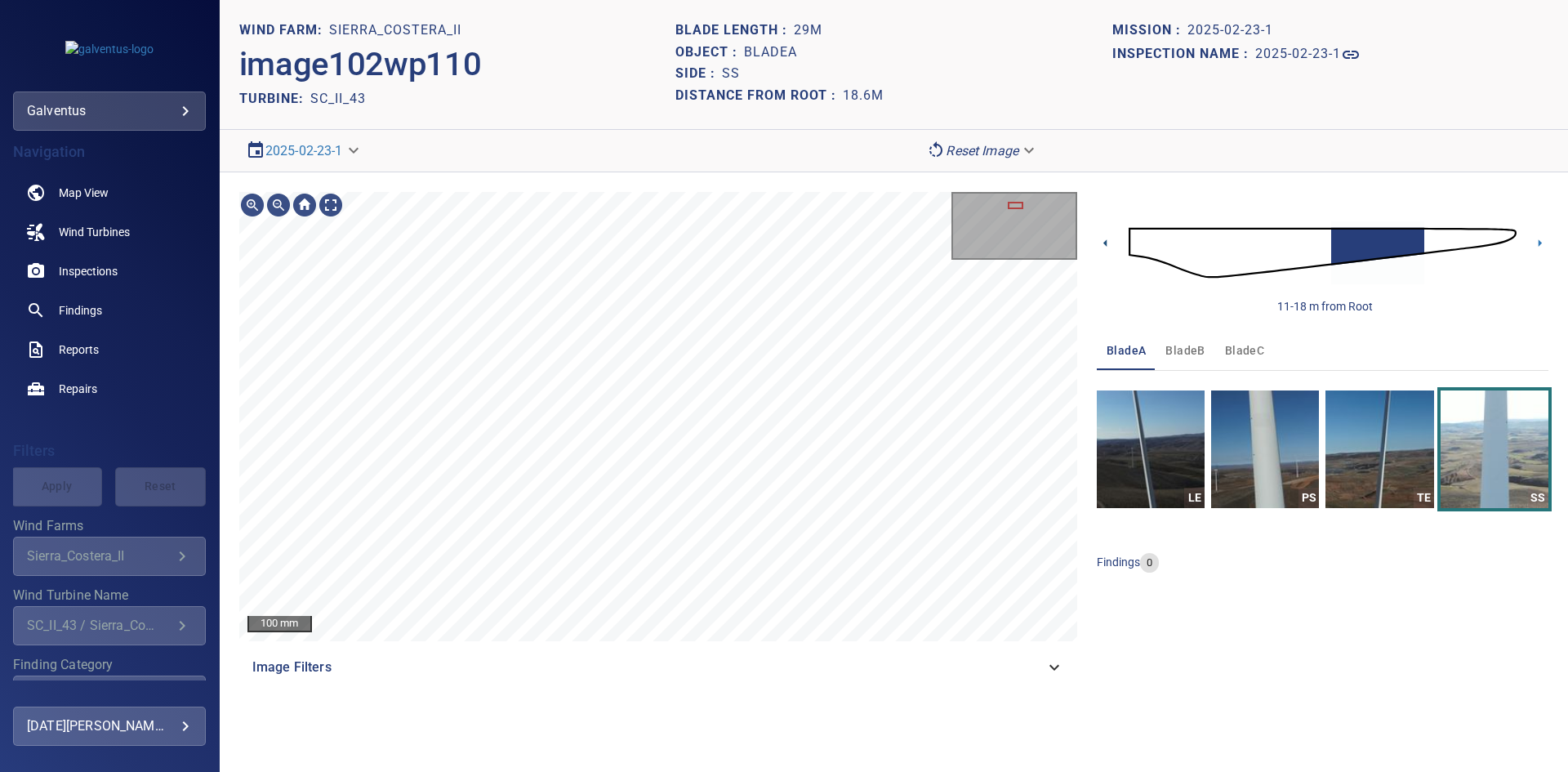
click at [1111, 246] on icon at bounding box center [1105, 243] width 17 height 17
